Goal: Task Accomplishment & Management: Complete application form

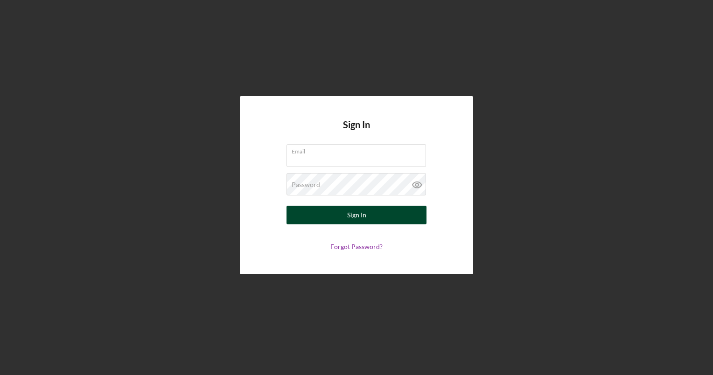
type input "[EMAIL_ADDRESS][DOMAIN_NAME]"
click at [376, 222] on button "Sign In" at bounding box center [357, 215] width 140 height 19
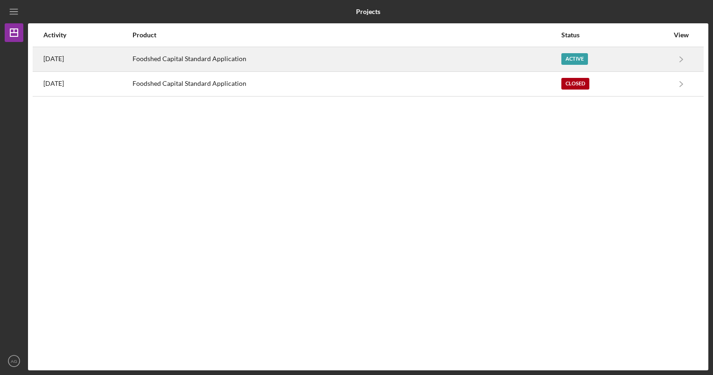
click at [638, 58] on div "Active" at bounding box center [615, 59] width 107 height 23
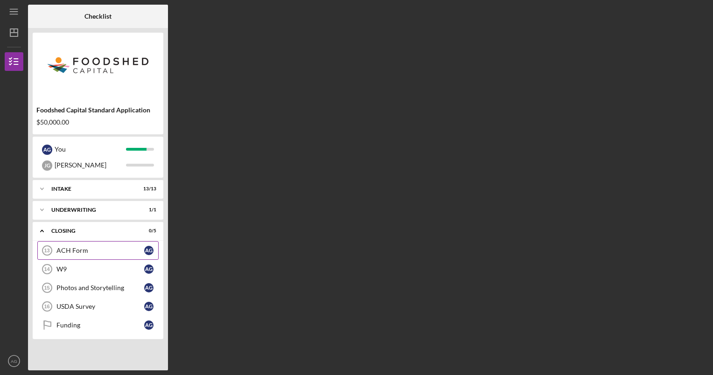
click at [93, 249] on div "ACH Form" at bounding box center [100, 250] width 88 height 7
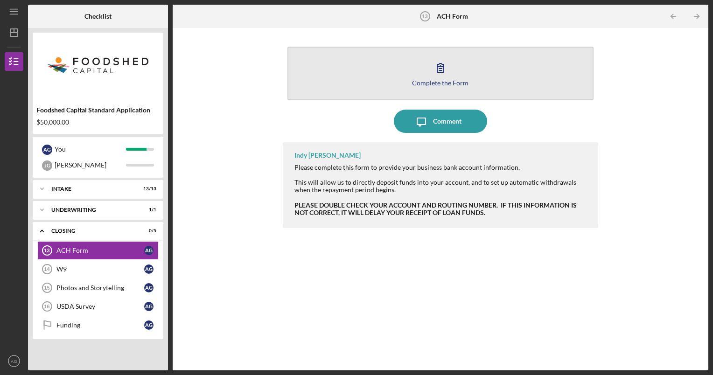
click at [465, 64] on button "Complete the Form Form" at bounding box center [441, 74] width 307 height 54
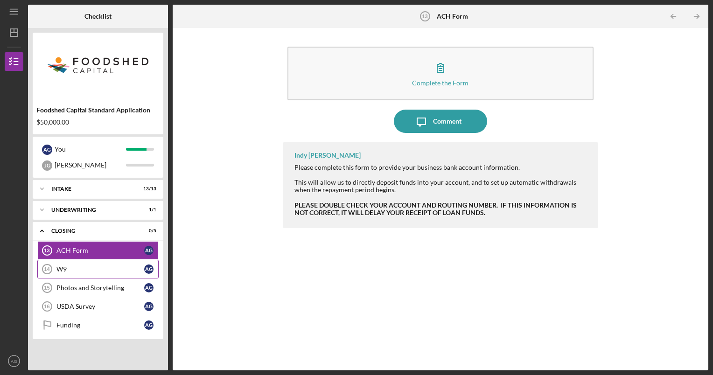
click at [103, 272] on div "W9" at bounding box center [100, 269] width 88 height 7
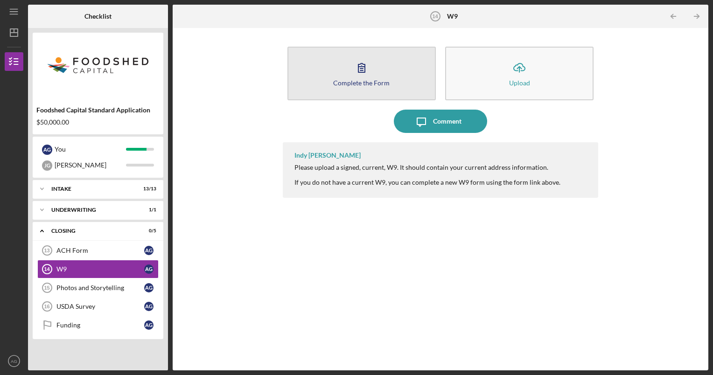
click at [363, 60] on icon "button" at bounding box center [361, 67] width 23 height 23
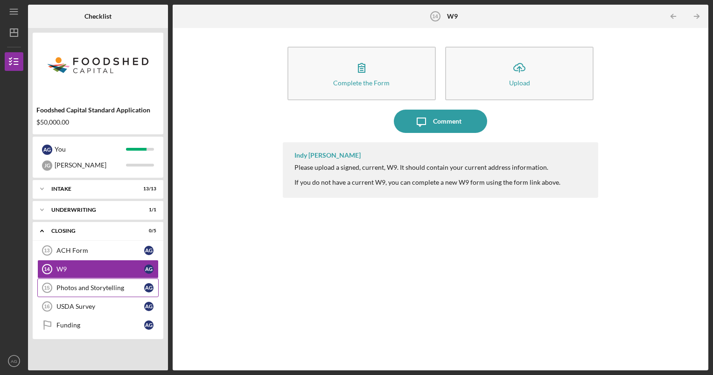
click at [80, 292] on link "Photos and Storytelling 15 Photos and Storytelling A G" at bounding box center [97, 288] width 121 height 19
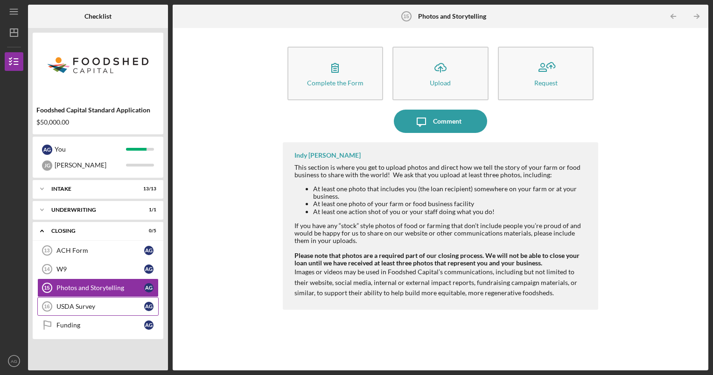
click at [85, 304] on div "USDA Survey" at bounding box center [100, 306] width 88 height 7
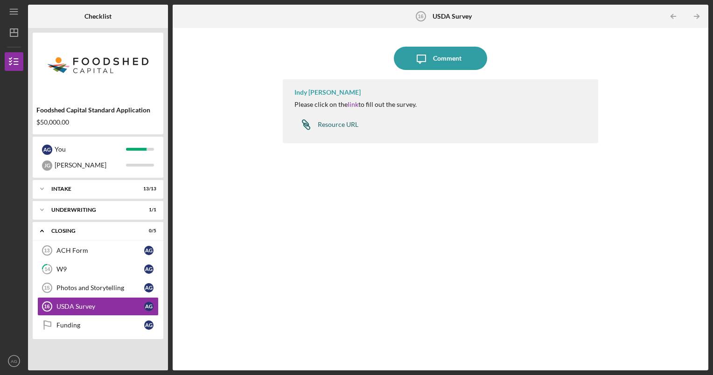
click at [346, 125] on div "Resource URL" at bounding box center [338, 124] width 41 height 7
click at [80, 324] on div "Funding" at bounding box center [100, 325] width 88 height 7
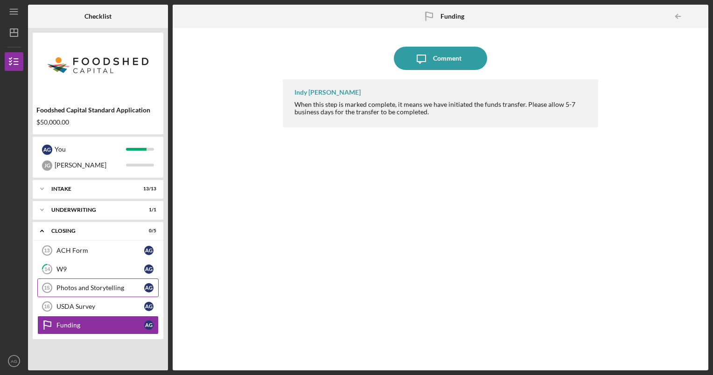
click at [93, 291] on div "Photos and Storytelling" at bounding box center [100, 287] width 88 height 7
